Goal: Transaction & Acquisition: Purchase product/service

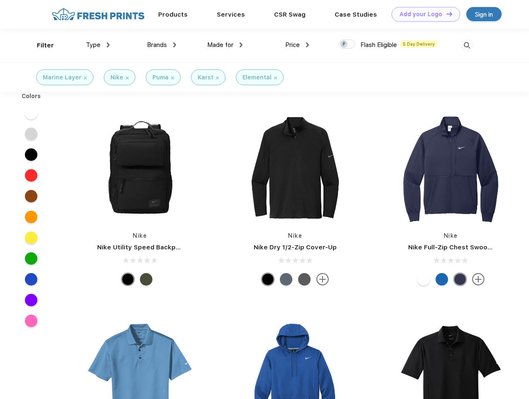
click at [423, 14] on link "Add your Logo Design Tool" at bounding box center [426, 14] width 69 height 15
click at [0, 0] on div "Design Tool" at bounding box center [0, 0] width 0 height 0
click at [446, 14] on link "Add your Logo Design Tool" at bounding box center [426, 14] width 69 height 15
click at [40, 45] on div "Filter" at bounding box center [45, 46] width 17 height 10
click at [98, 45] on span "Type" at bounding box center [93, 44] width 15 height 7
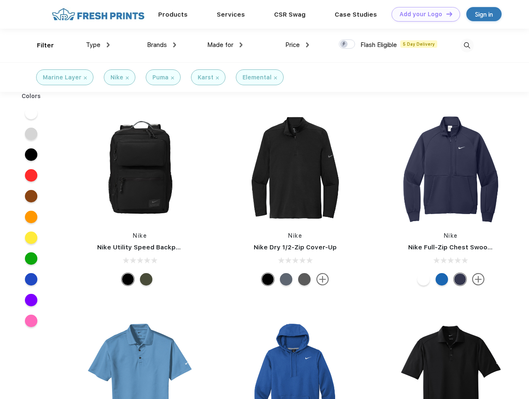
click at [162, 45] on span "Brands" at bounding box center [157, 44] width 20 height 7
click at [225, 45] on span "Made for" at bounding box center [220, 44] width 26 height 7
click at [297, 45] on span "Price" at bounding box center [292, 44] width 15 height 7
click at [347, 44] on div at bounding box center [347, 43] width 16 height 9
click at [344, 44] on input "checkbox" at bounding box center [341, 41] width 5 height 5
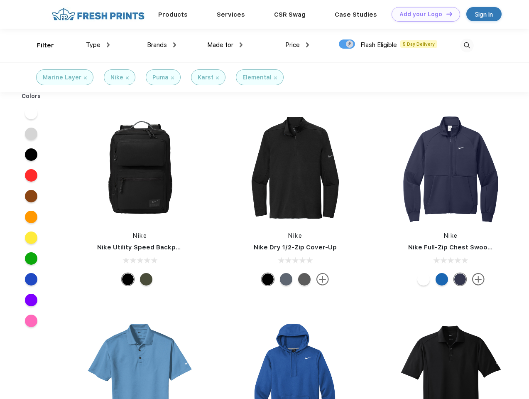
click at [467, 45] on img at bounding box center [467, 46] width 14 height 14
